Goal: Navigation & Orientation: Find specific page/section

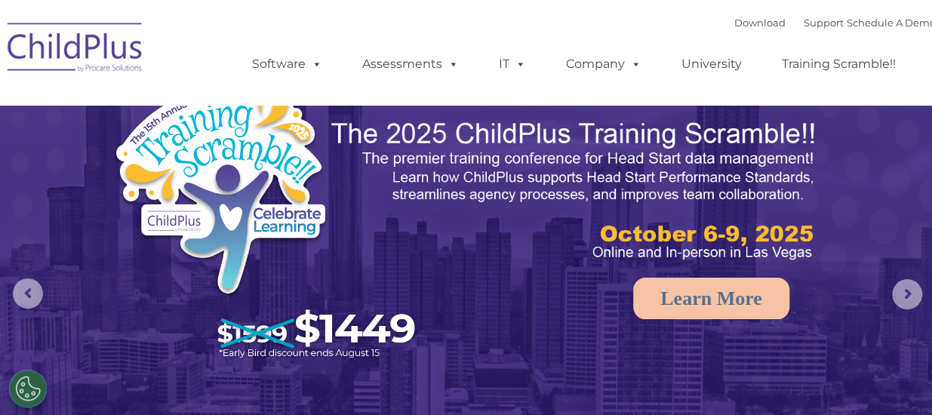
select select "MEDIUM"
click at [737, 23] on link "Download" at bounding box center [759, 23] width 51 height 12
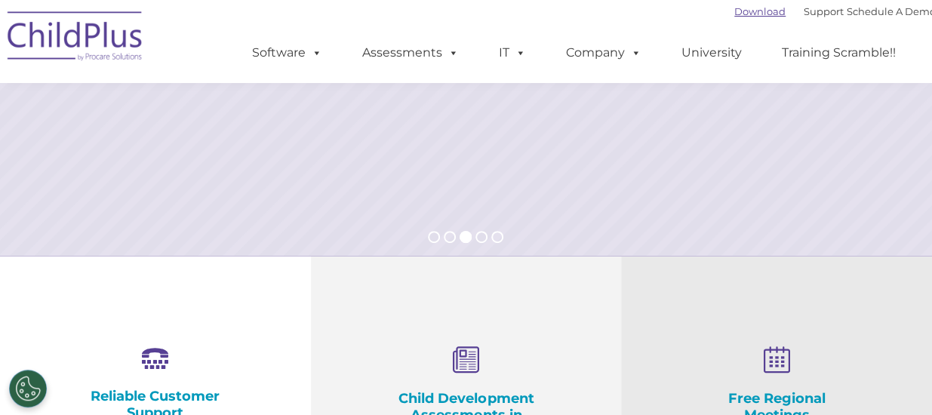
scroll to position [322, 0]
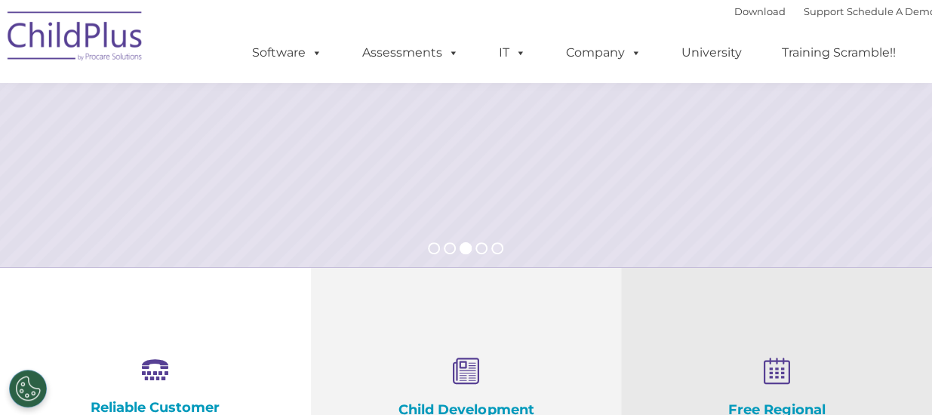
click at [97, 37] on img at bounding box center [75, 38] width 151 height 75
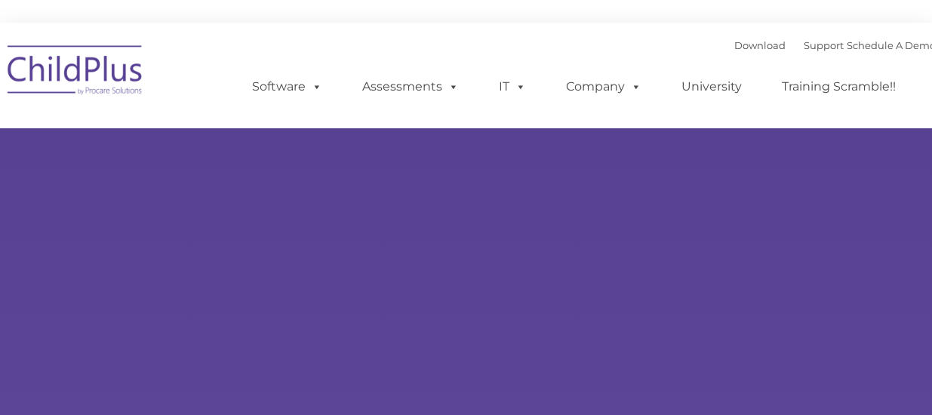
type input ""
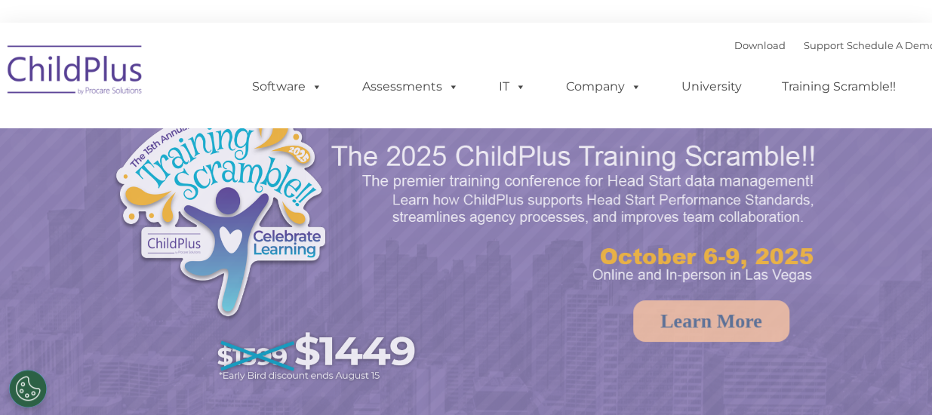
select select "MEDIUM"
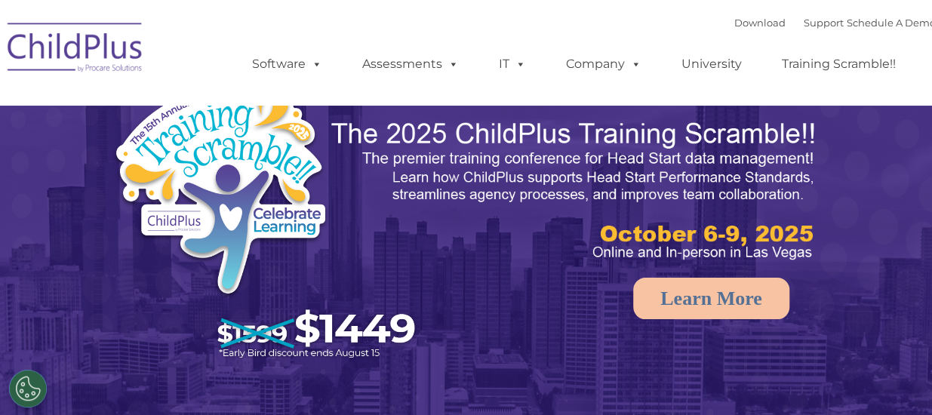
select select "MEDIUM"
click at [897, 291] on rs-arrow at bounding box center [907, 294] width 30 height 30
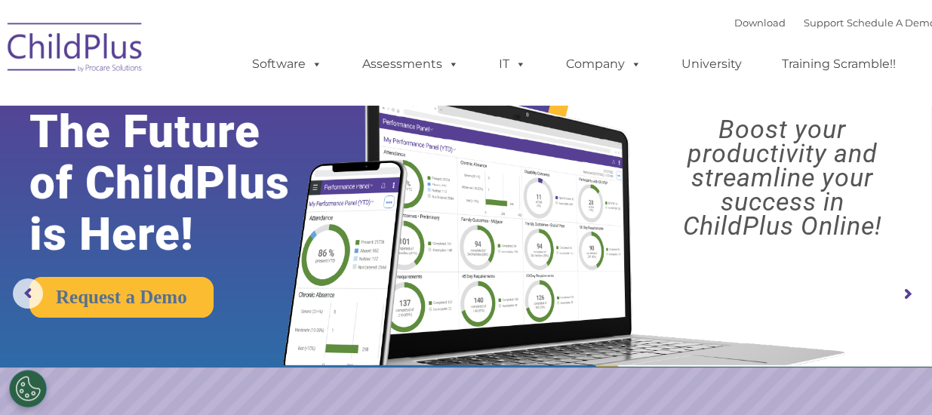
click at [904, 299] on rs-arrow at bounding box center [907, 294] width 30 height 30
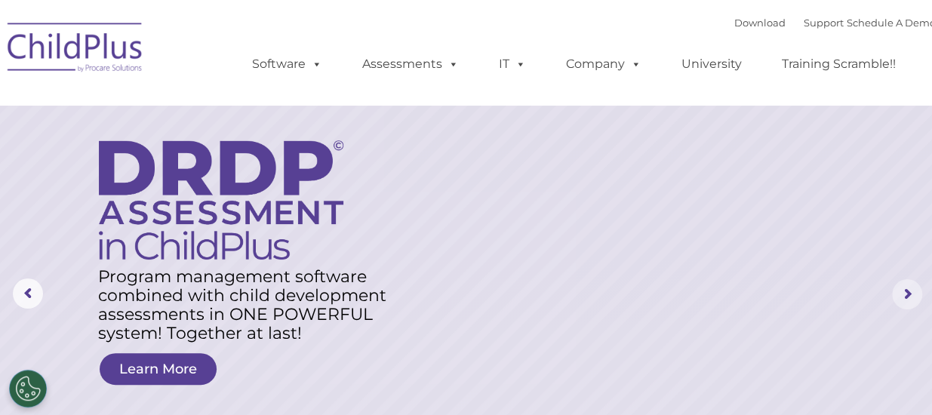
click at [912, 297] on rs-arrow at bounding box center [907, 294] width 30 height 30
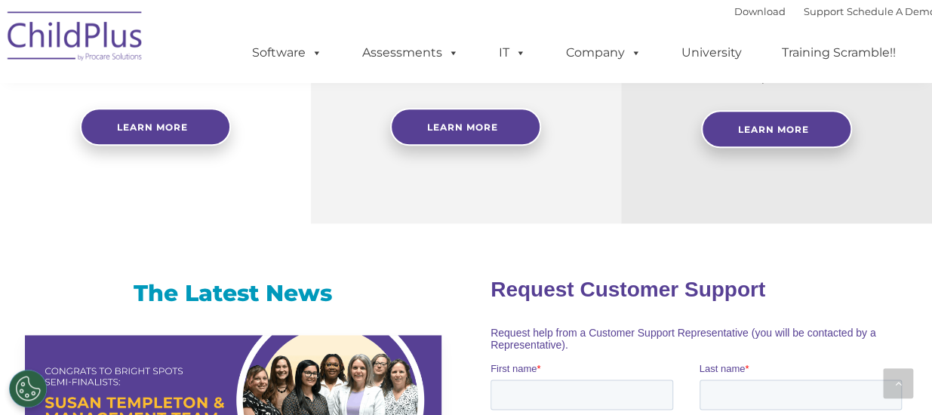
scroll to position [811, 0]
